Goal: Task Accomplishment & Management: Complete application form

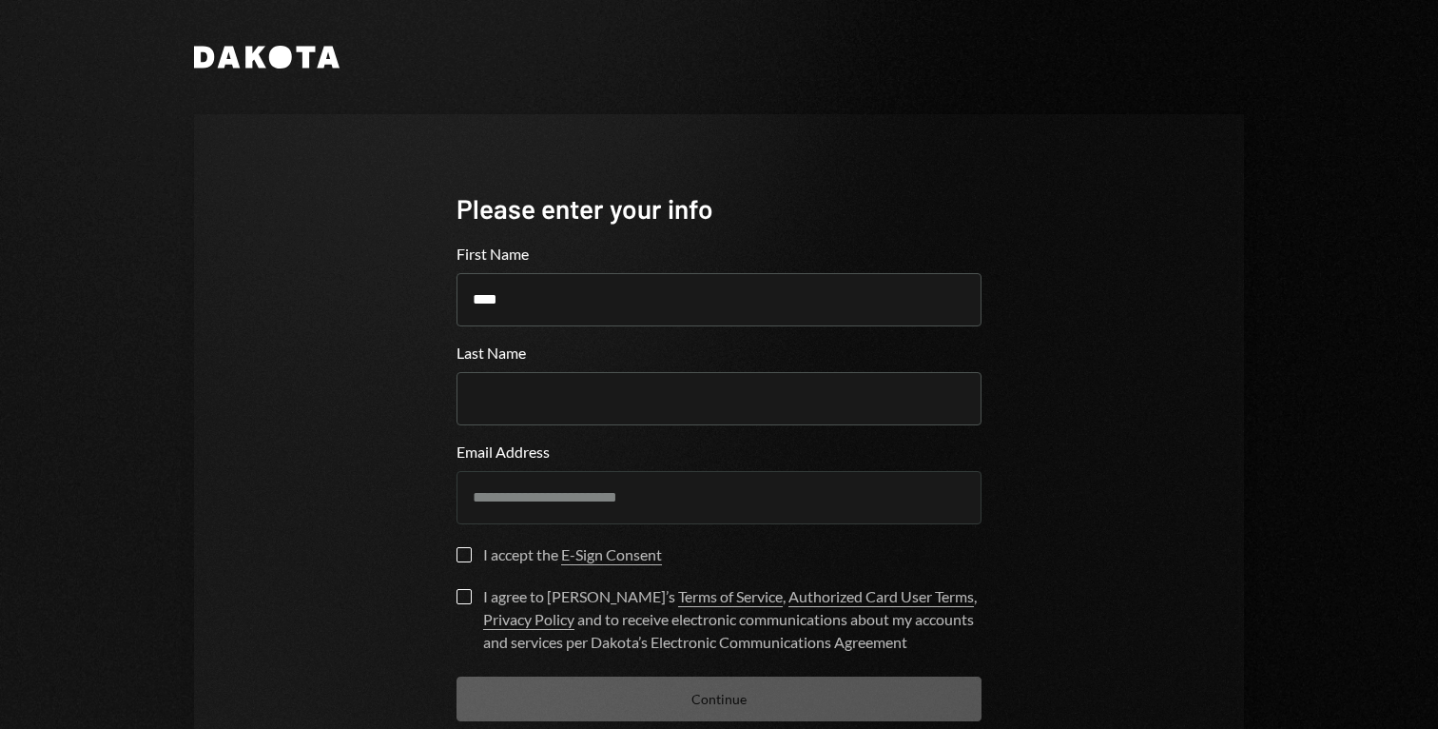
type input "****"
type input "*******"
type button "on"
click at [463, 553] on button "on" at bounding box center [464, 554] width 15 height 15
click at [457, 594] on button "I agree to [PERSON_NAME]’s Terms of Service , Authorized Card User Terms , Priv…" at bounding box center [464, 596] width 15 height 15
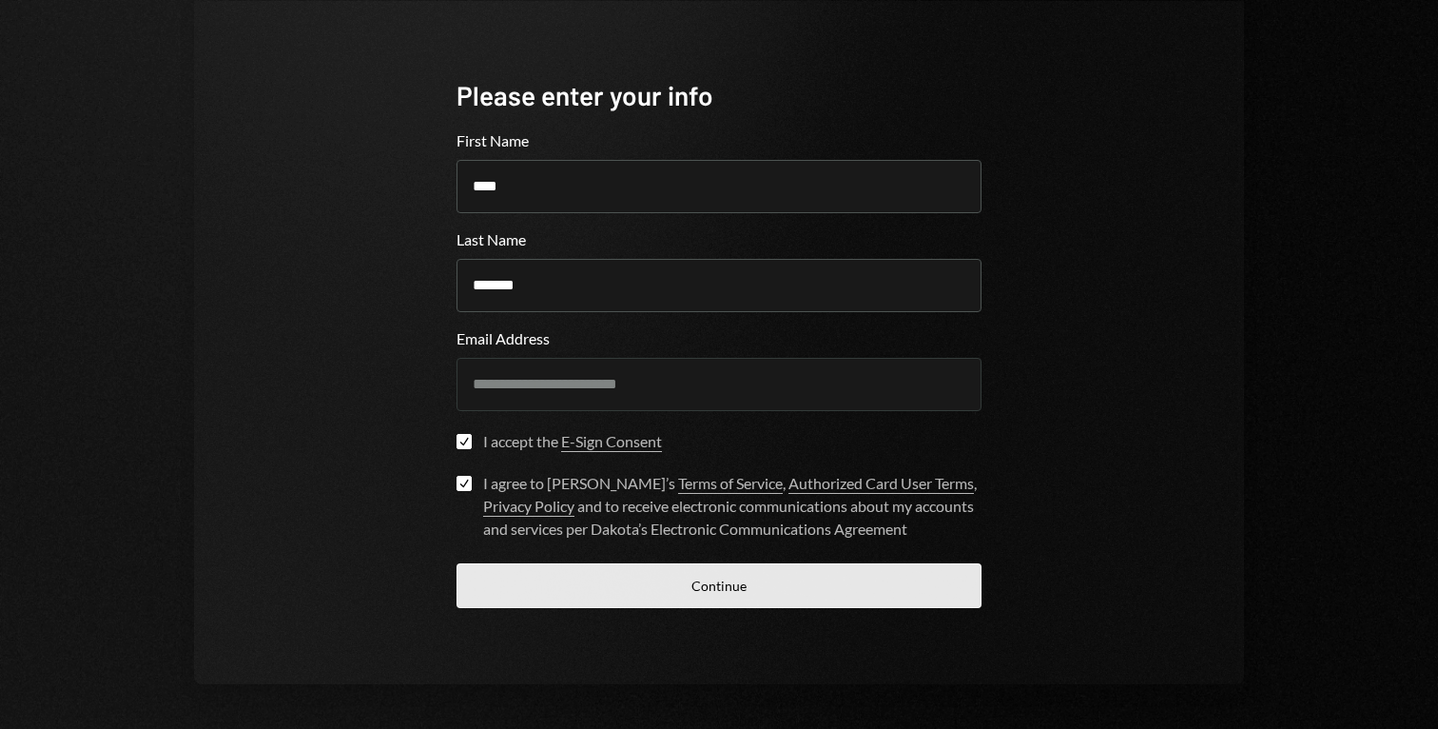
click at [562, 573] on button "Continue" at bounding box center [719, 585] width 525 height 45
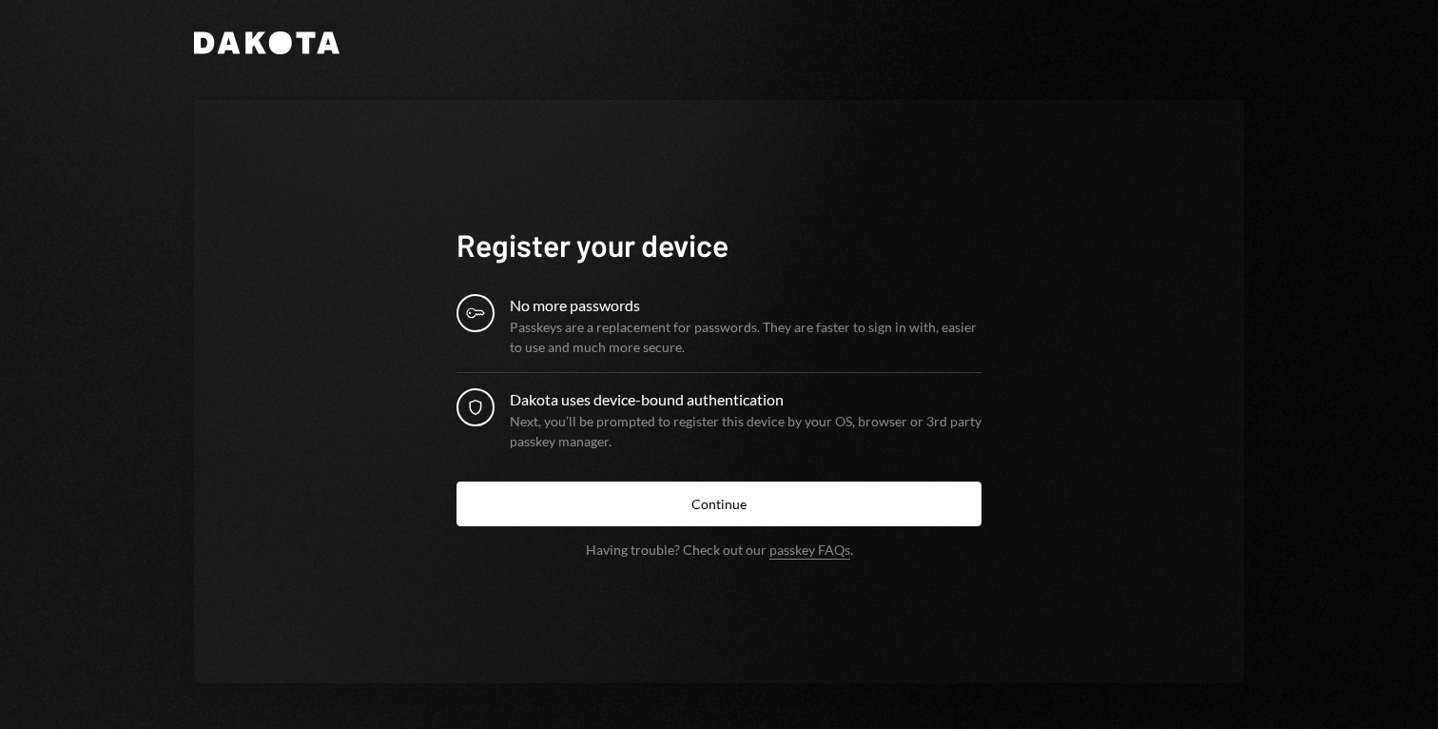
scroll to position [14, 0]
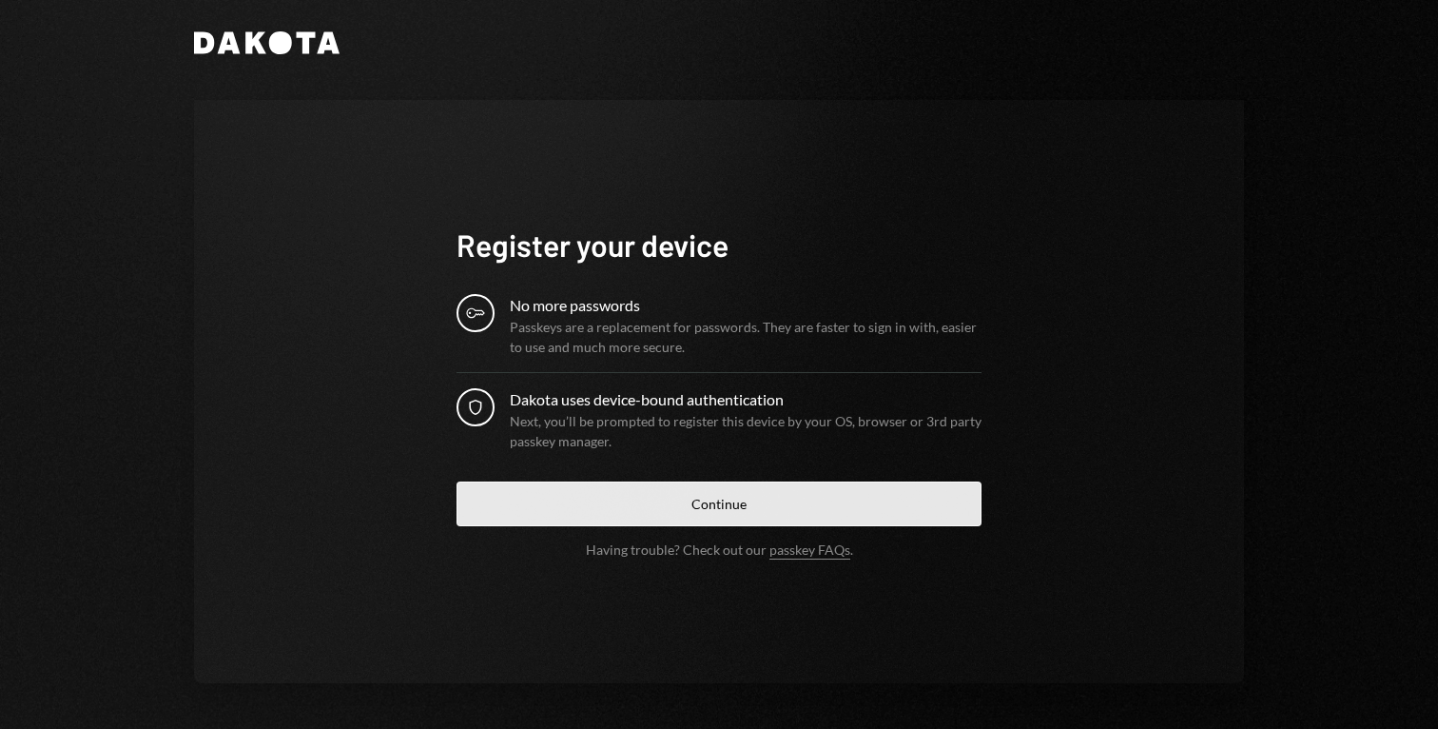
click at [710, 513] on button "Continue" at bounding box center [719, 503] width 525 height 45
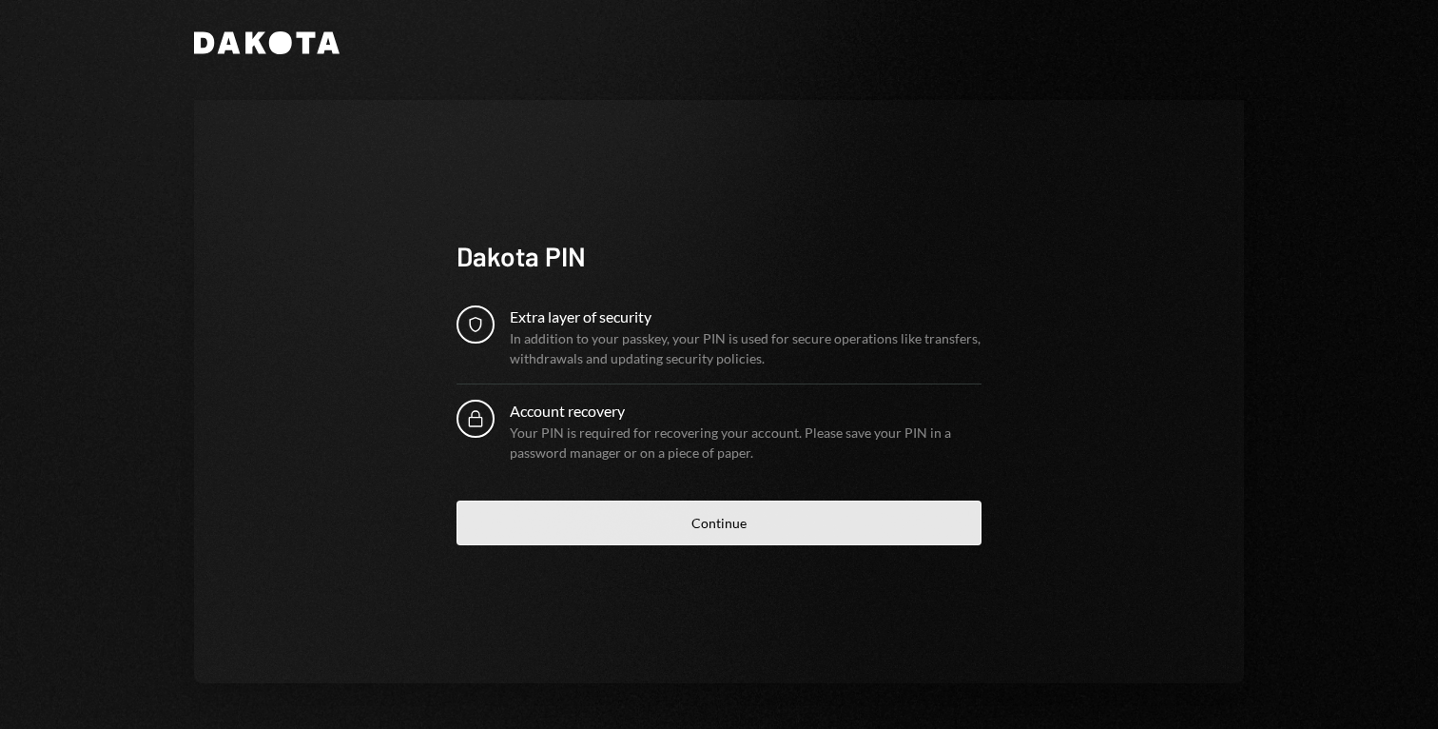
click at [736, 526] on button "Continue" at bounding box center [719, 522] width 525 height 45
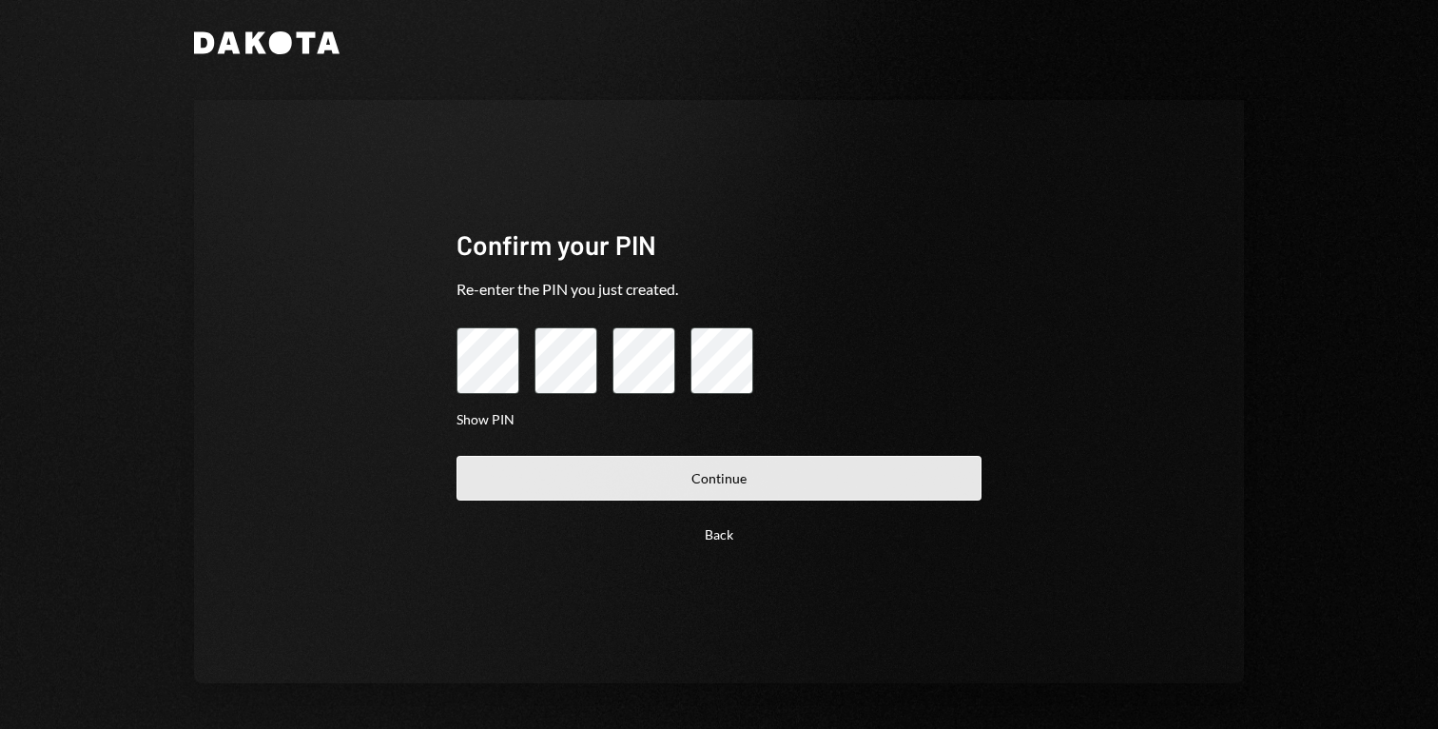
click at [636, 480] on button "Continue" at bounding box center [719, 478] width 525 height 45
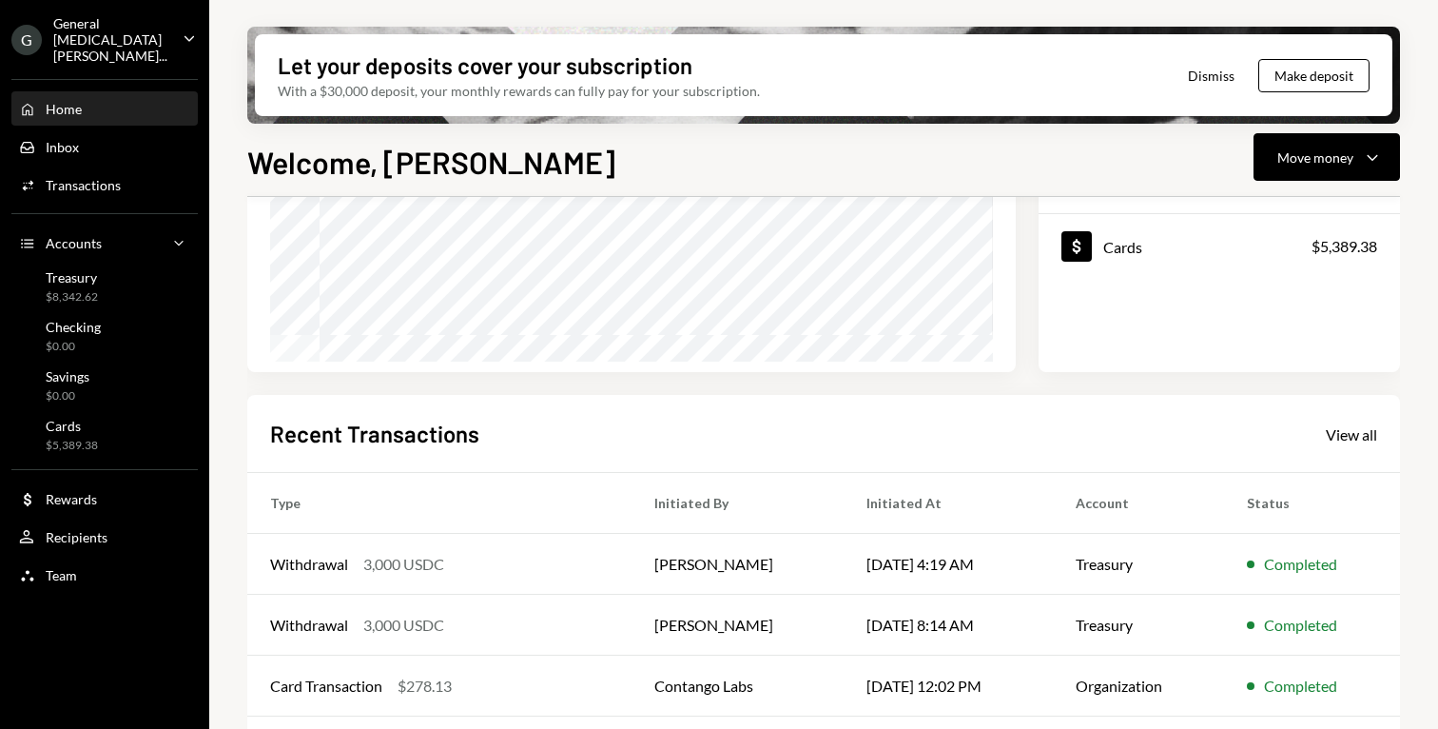
scroll to position [310, 0]
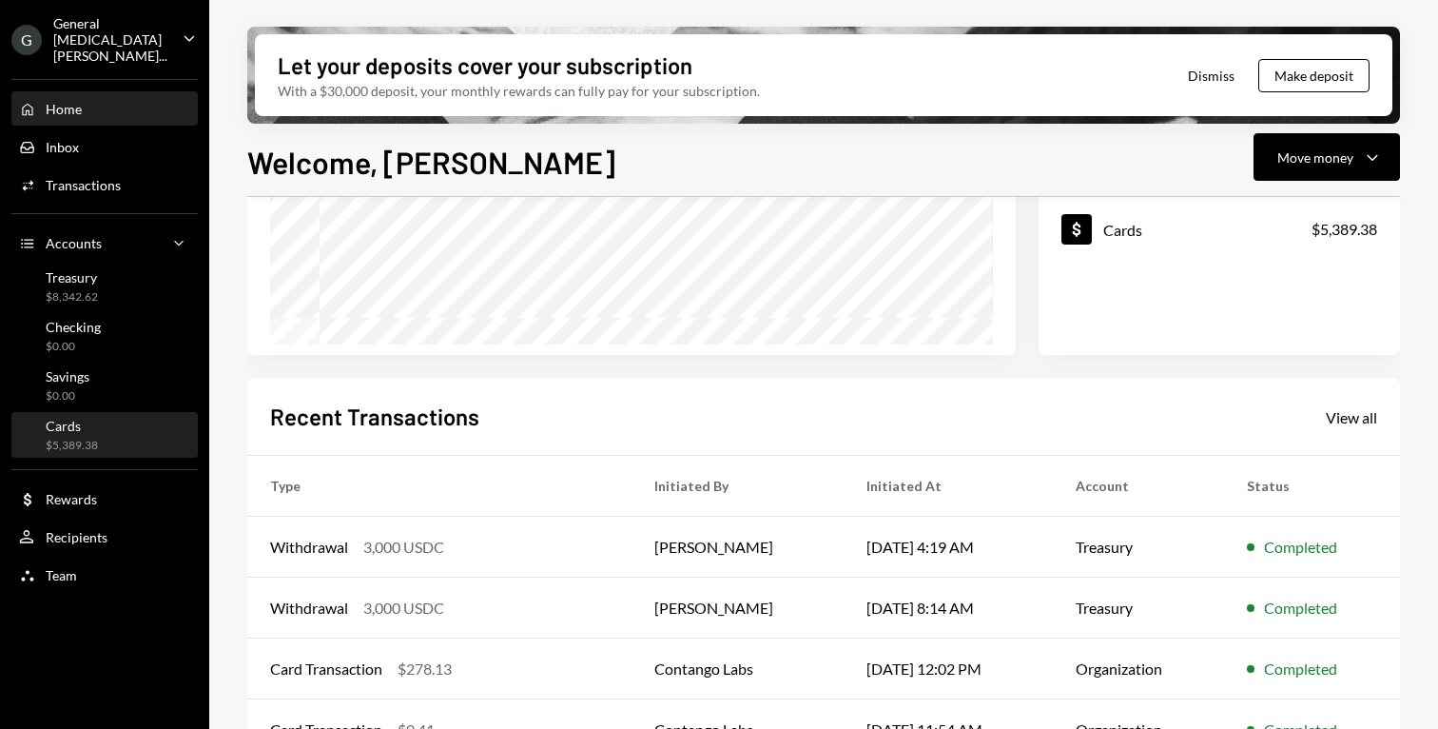
click at [56, 438] on div "$5,389.38" at bounding box center [72, 446] width 52 height 16
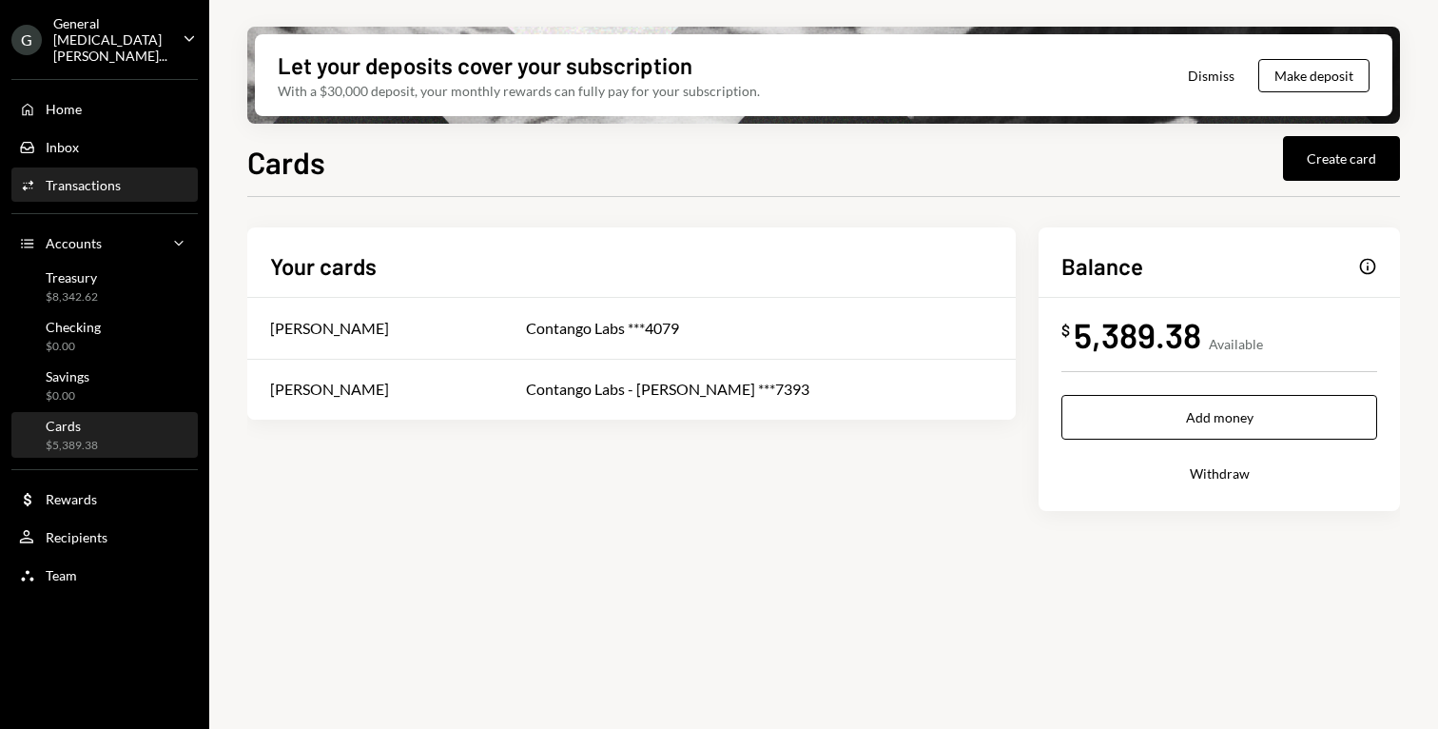
click at [79, 177] on div "Transactions" at bounding box center [83, 185] width 75 height 16
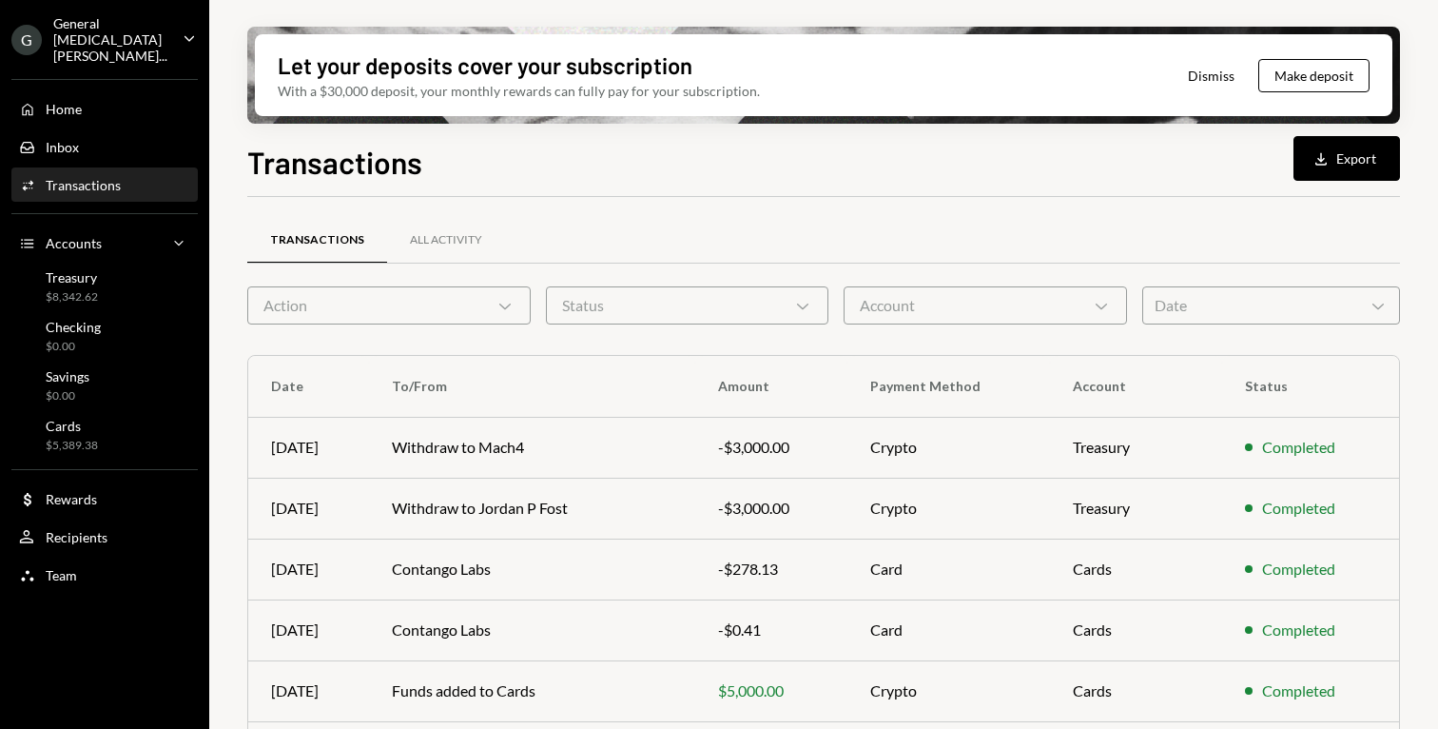
click at [577, 201] on div "Transactions All Activity Action Chevron Down Status Chevron Down Account Chevr…" at bounding box center [823, 651] width 1153 height 908
